Goal: Transaction & Acquisition: Download file/media

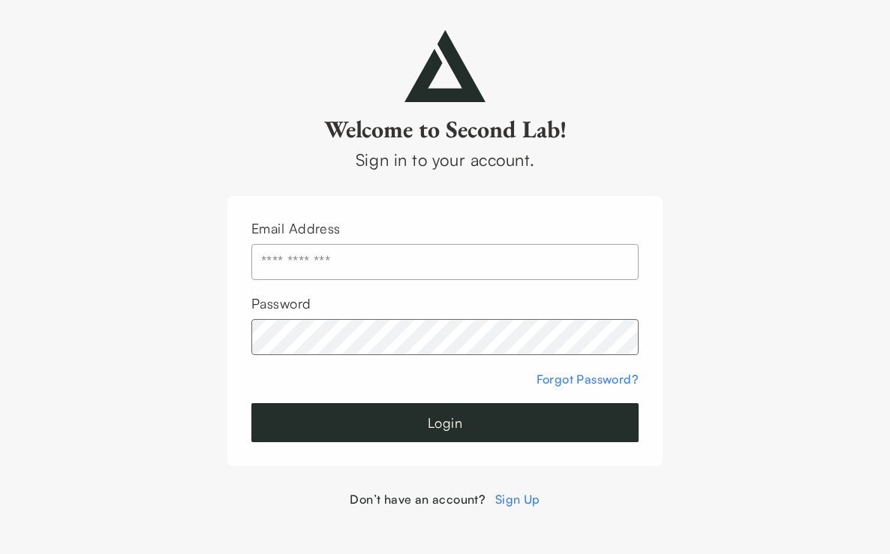
click at [401, 266] on input "text" at bounding box center [444, 262] width 387 height 36
click at [0, 508] on com-1password-button at bounding box center [0, 508] width 0 height 0
type input "**********"
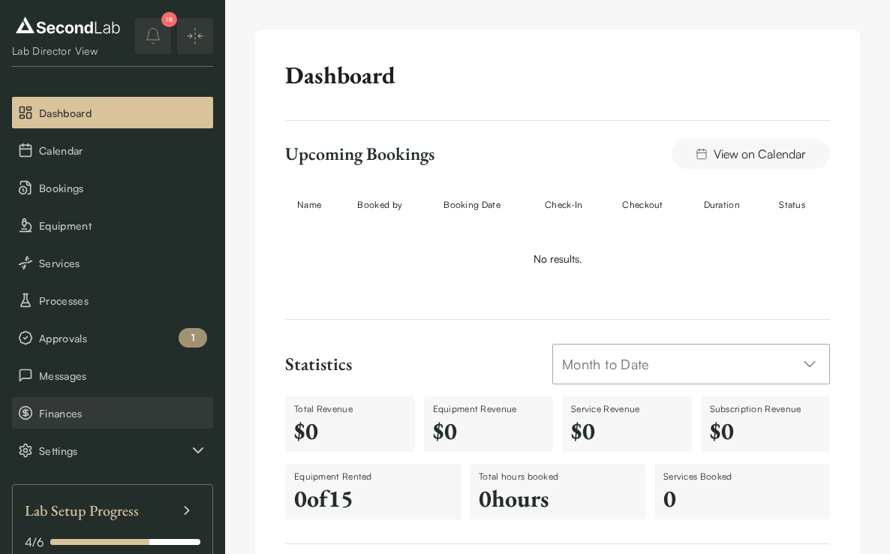
click at [81, 409] on span "Finances" at bounding box center [123, 413] width 168 height 16
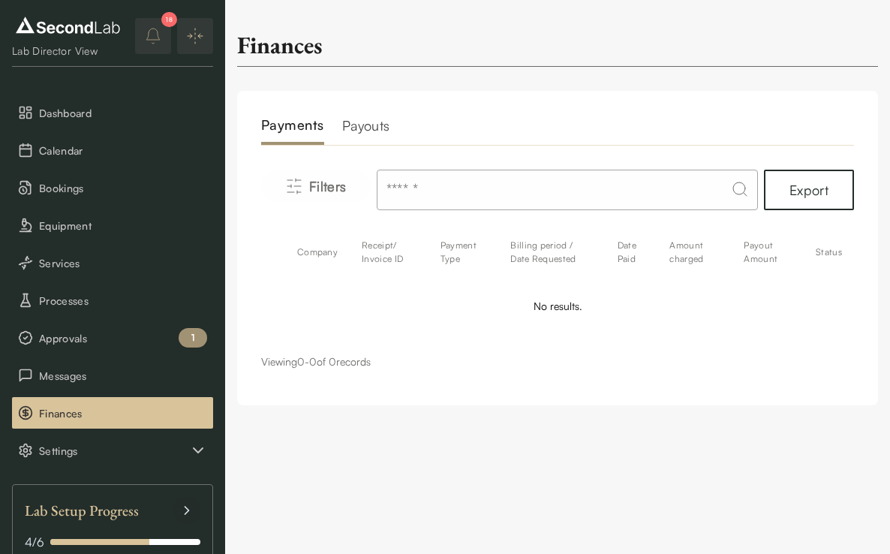
click at [377, 121] on h2 "Payouts" at bounding box center [366, 130] width 48 height 30
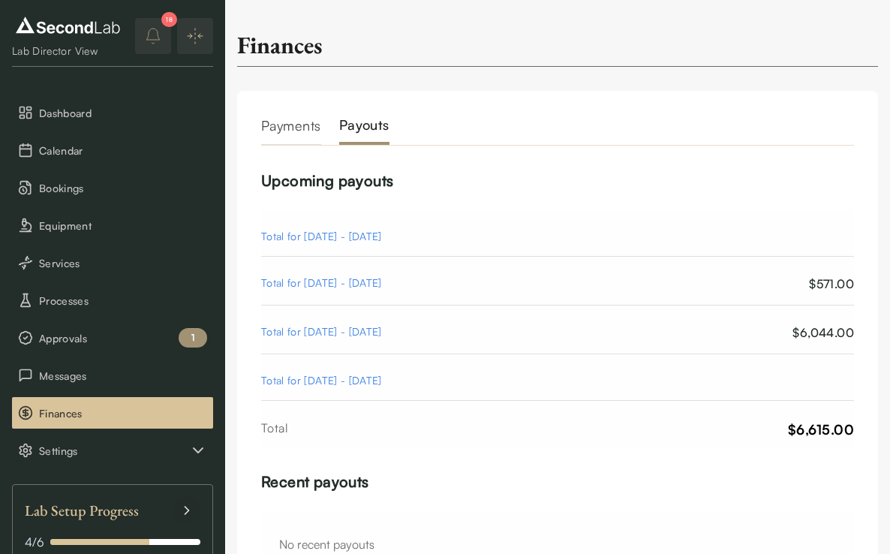
click at [351, 285] on div "Total for [DATE] - [DATE]" at bounding box center [321, 284] width 121 height 18
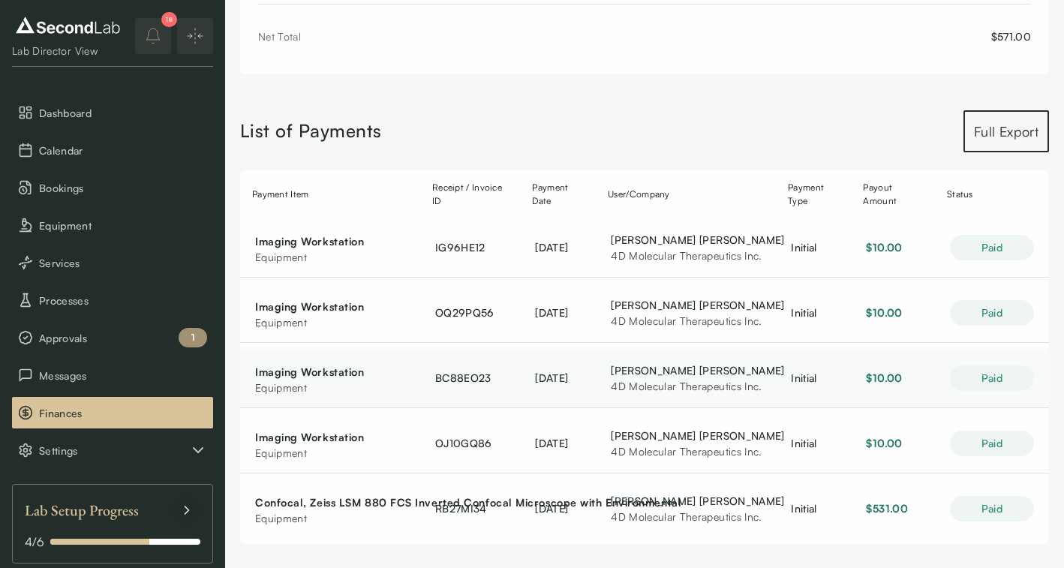
scroll to position [203, 0]
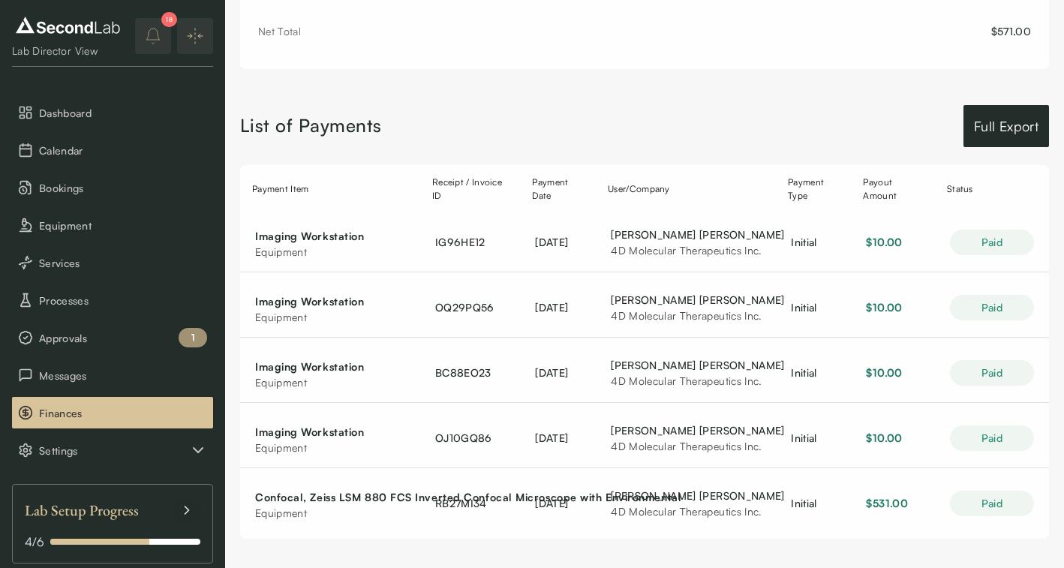
click at [889, 113] on button "Full Export" at bounding box center [1006, 126] width 86 height 42
